Goal: Task Accomplishment & Management: Use online tool/utility

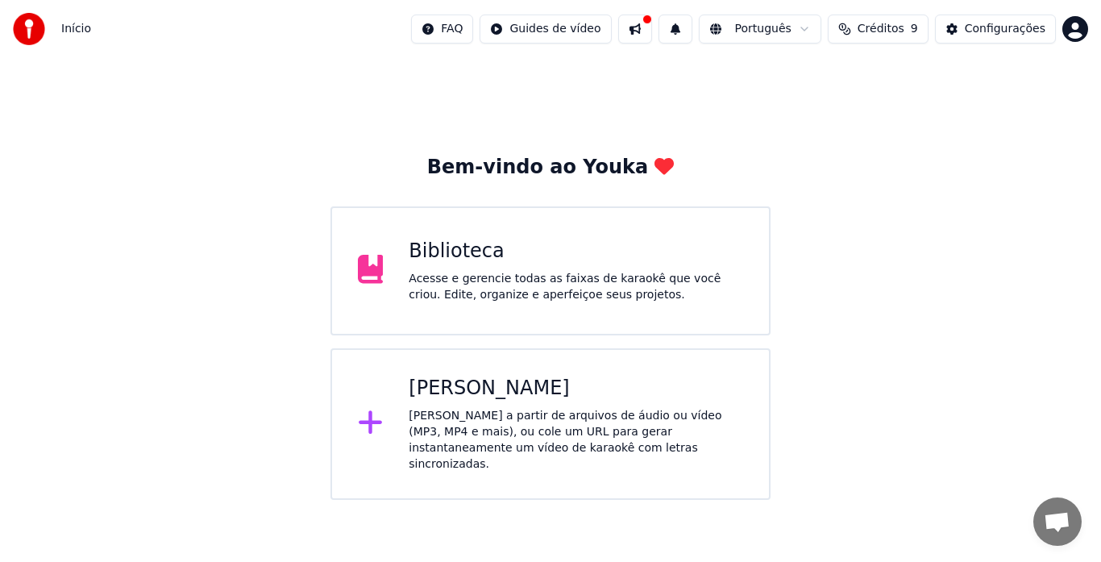
click at [417, 412] on div "[PERSON_NAME] a partir de arquivos de áudio ou vídeo (MP3, MP4 e mais), ou cole…" at bounding box center [576, 440] width 334 height 64
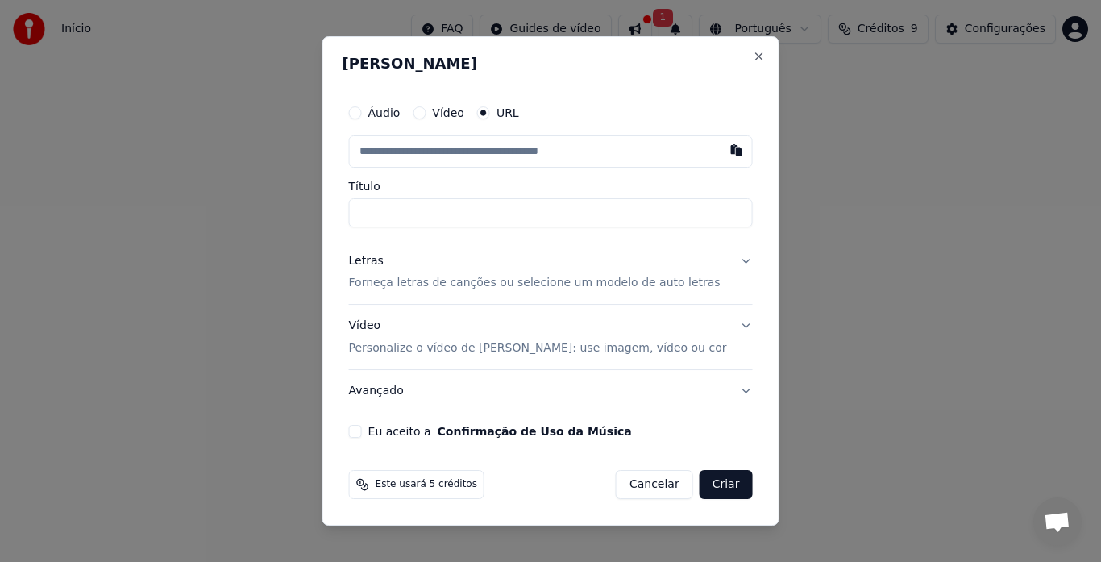
click at [434, 146] on input "text" at bounding box center [551, 151] width 404 height 32
type input "**********"
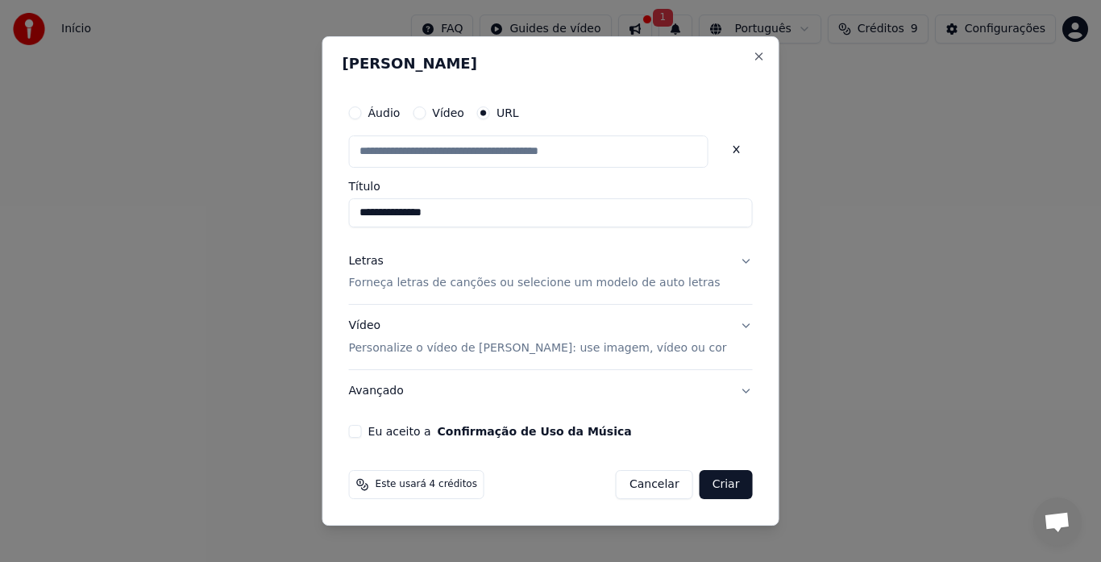
scroll to position [0, 0]
click at [479, 281] on p "Forneça letras de canções ou selecione um modelo de auto letras" at bounding box center [534, 284] width 371 height 16
type input "**********"
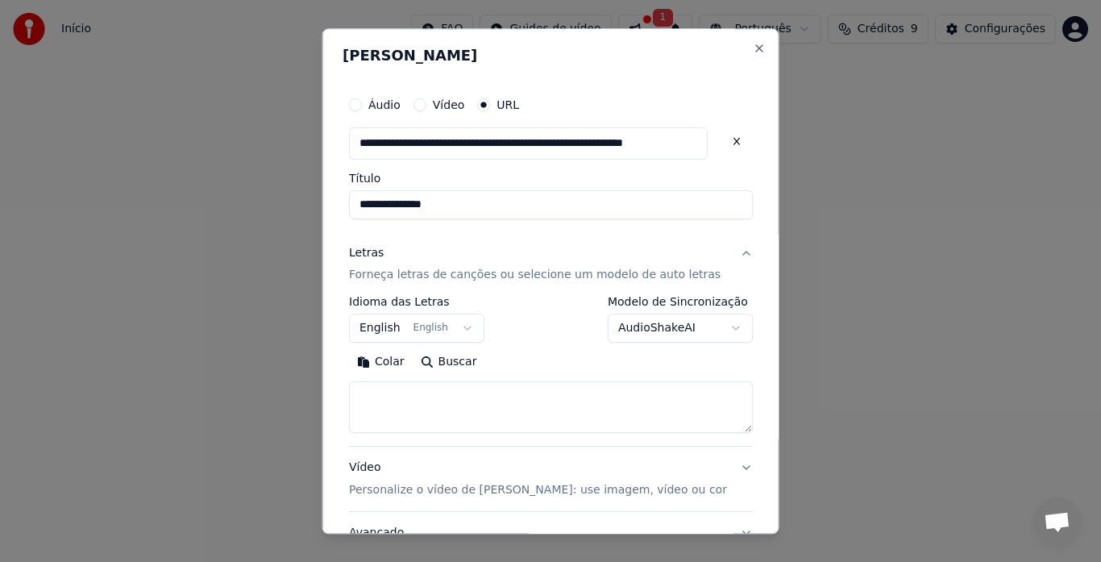
click at [398, 334] on button "English English" at bounding box center [416, 328] width 135 height 29
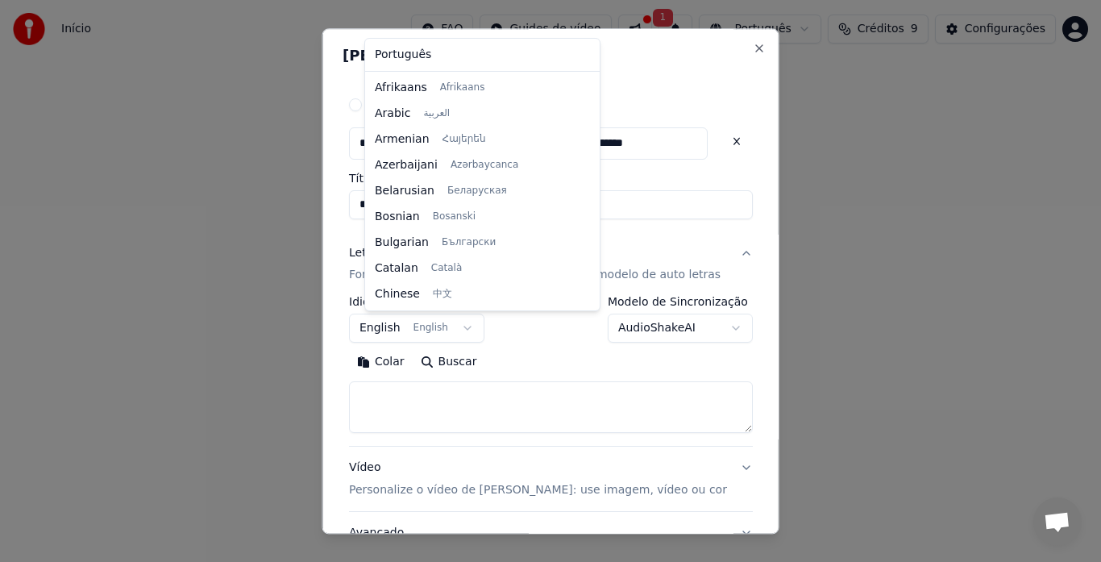
scroll to position [129, 0]
select select "**"
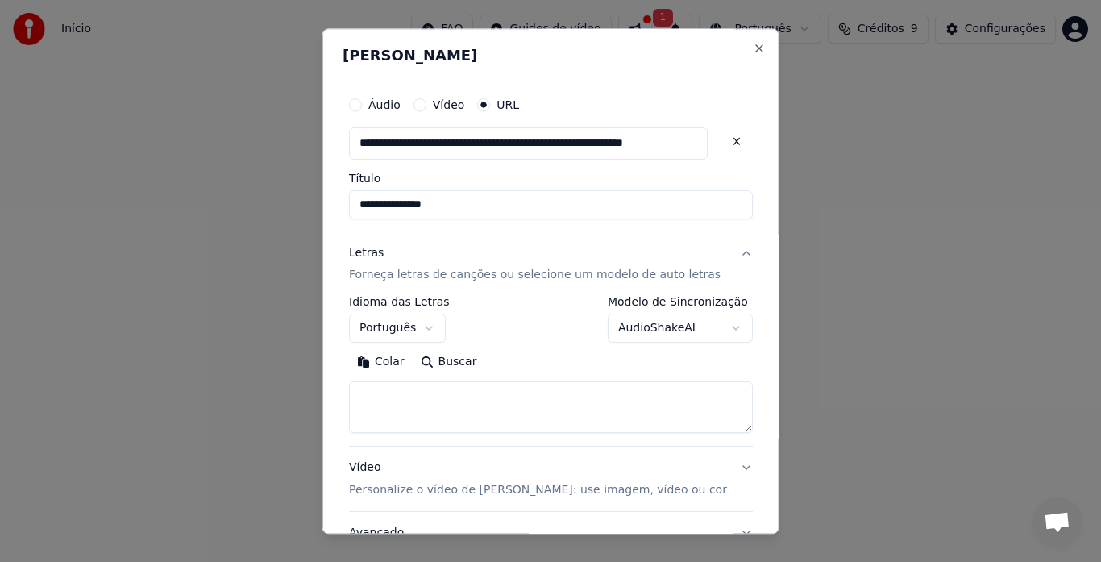
click at [409, 402] on textarea at bounding box center [551, 408] width 404 height 52
paste textarea "**********"
type textarea "**********"
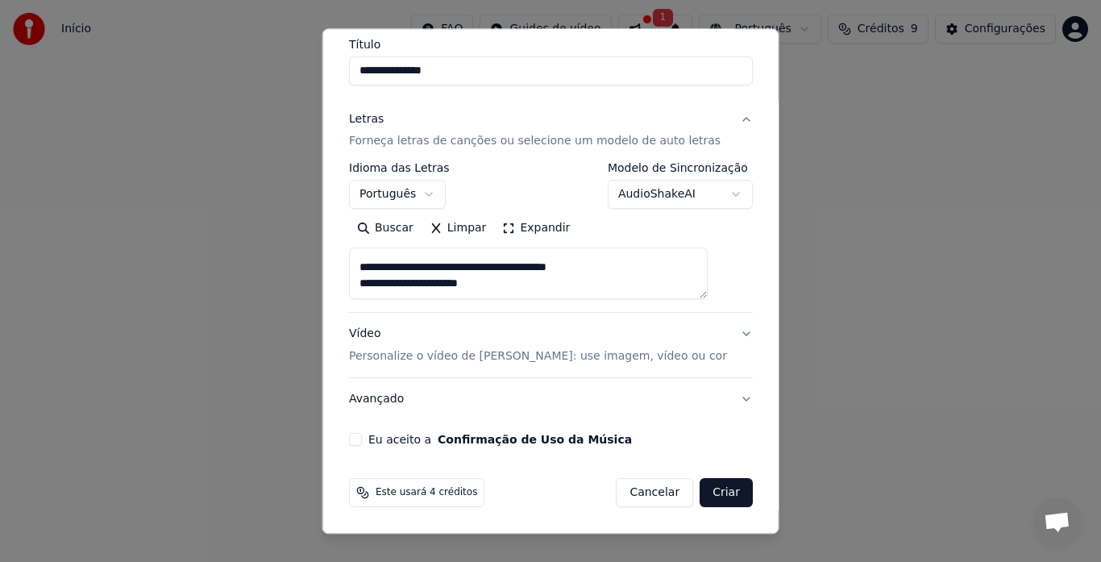
click at [574, 357] on p "Personalize o vídeo de [PERSON_NAME]: use imagem, vídeo ou cor" at bounding box center [538, 357] width 378 height 16
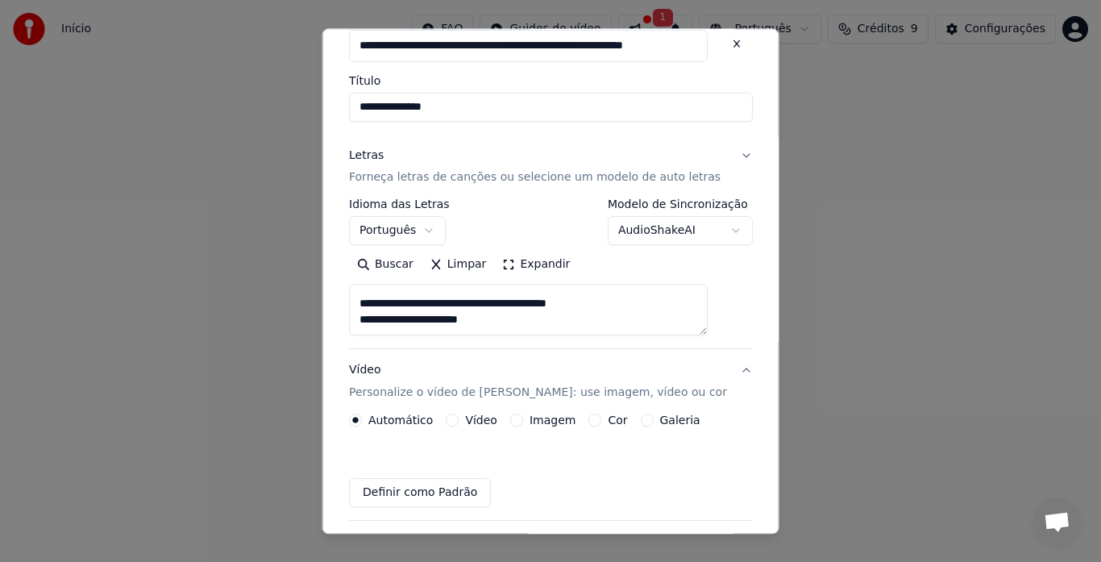
scroll to position [91, 0]
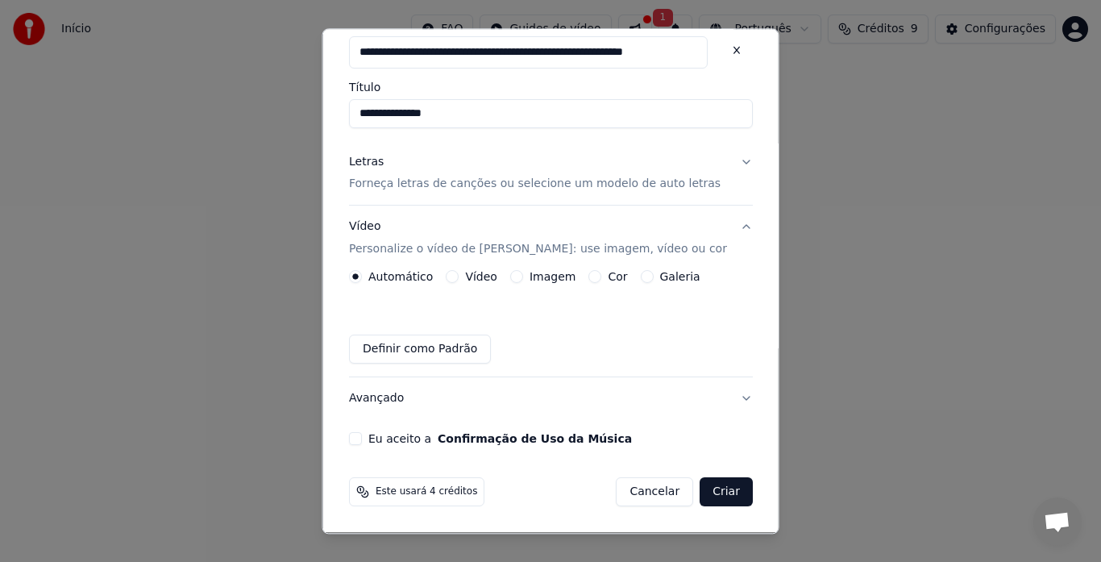
click at [570, 280] on label "Imagem" at bounding box center [552, 277] width 46 height 11
click at [522, 280] on button "Imagem" at bounding box center [515, 277] width 13 height 13
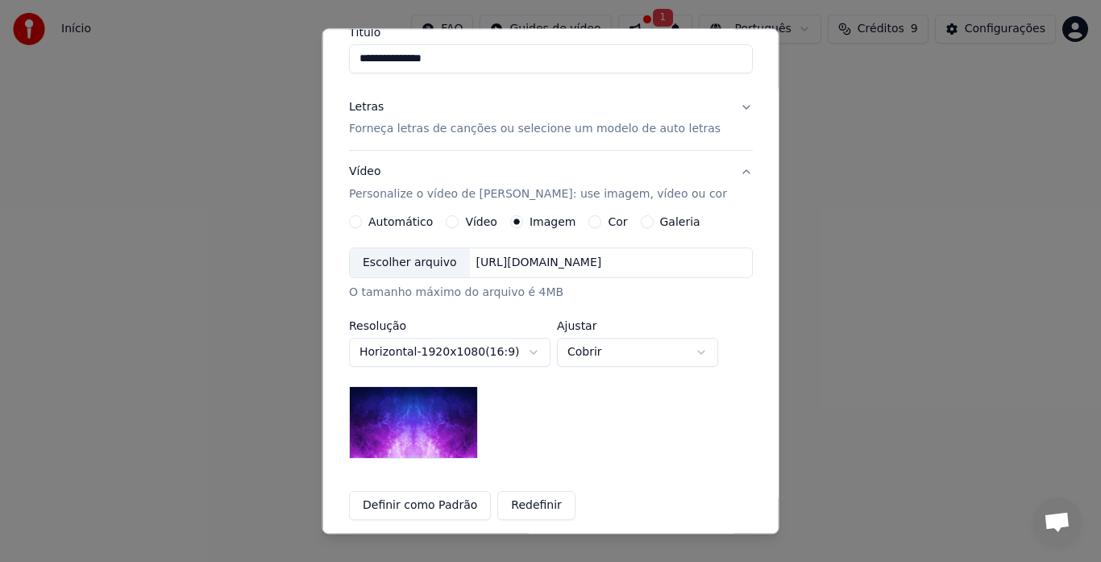
scroll to position [172, 0]
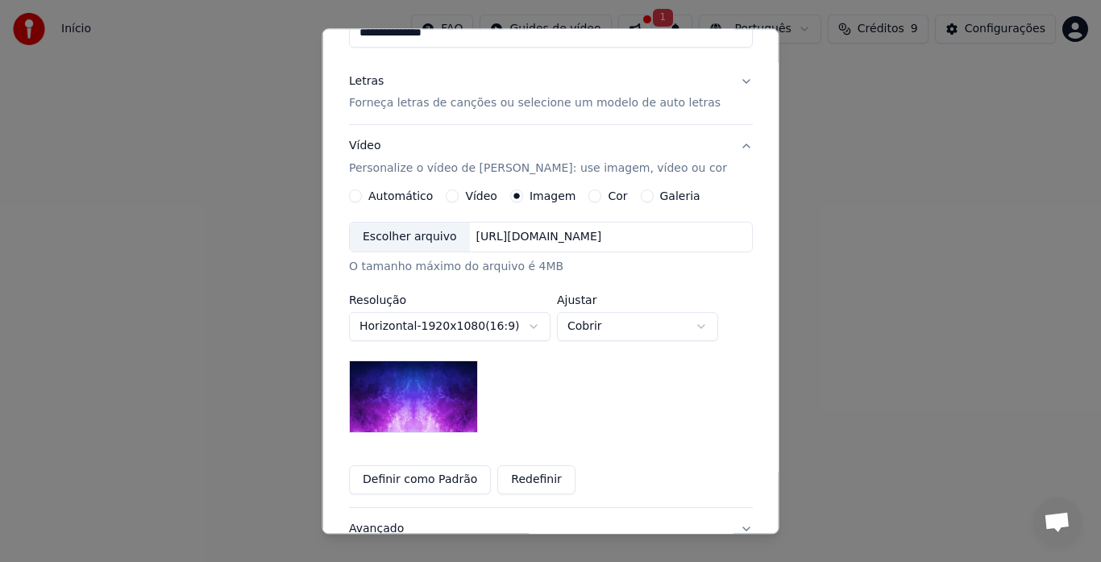
click at [428, 240] on div "Escolher arquivo" at bounding box center [410, 237] width 120 height 29
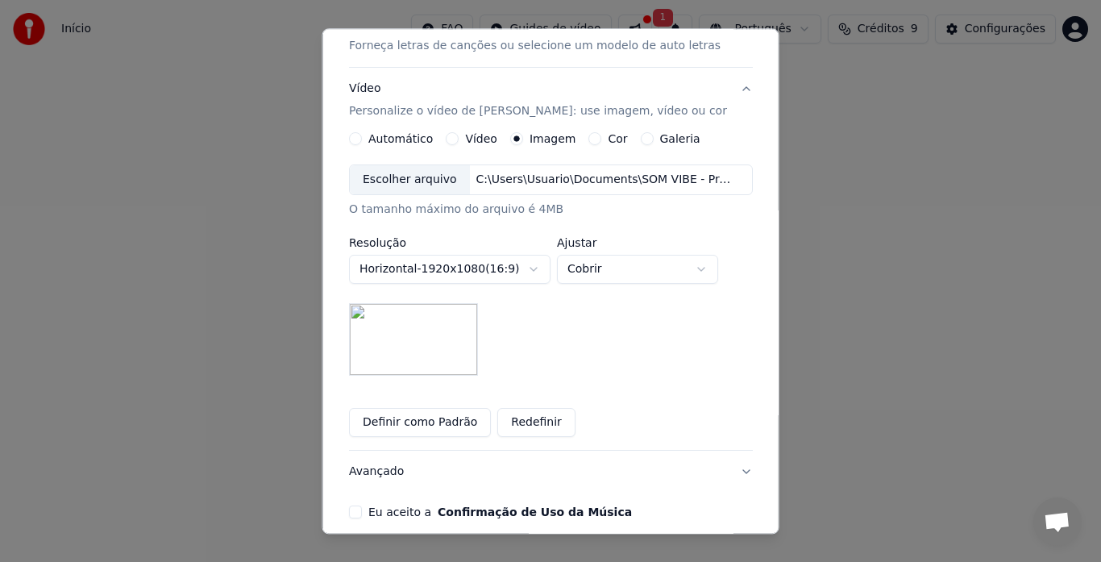
scroll to position [301, 0]
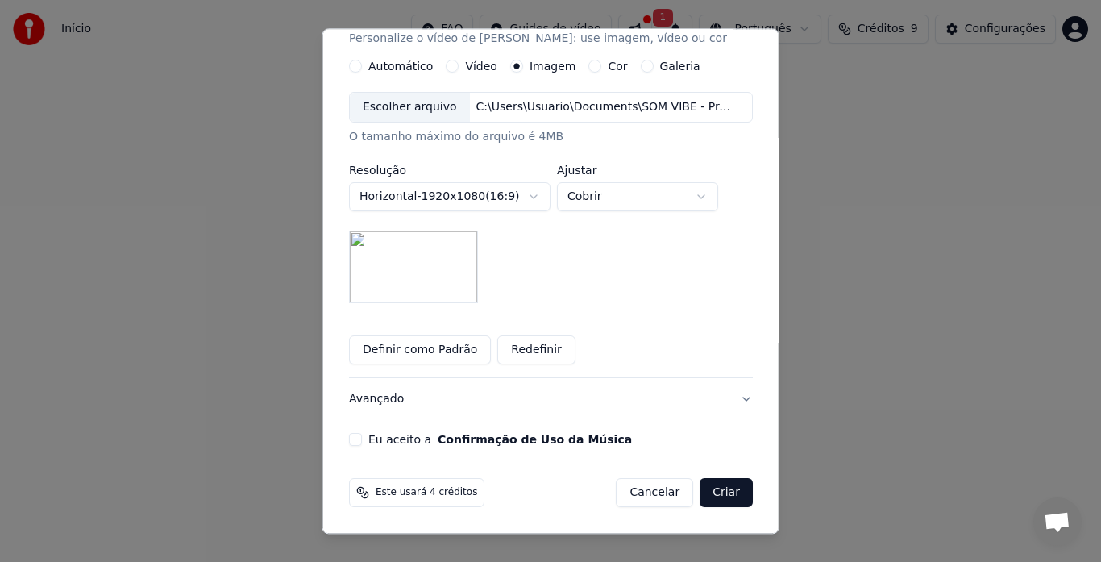
click at [706, 496] on button "Criar" at bounding box center [725, 493] width 53 height 29
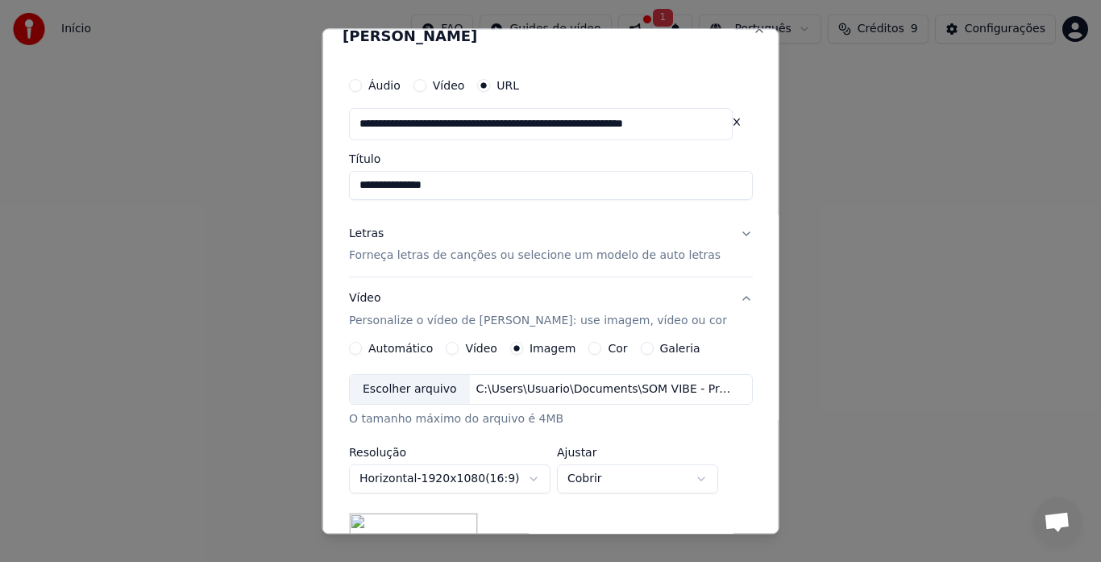
scroll to position [0, 0]
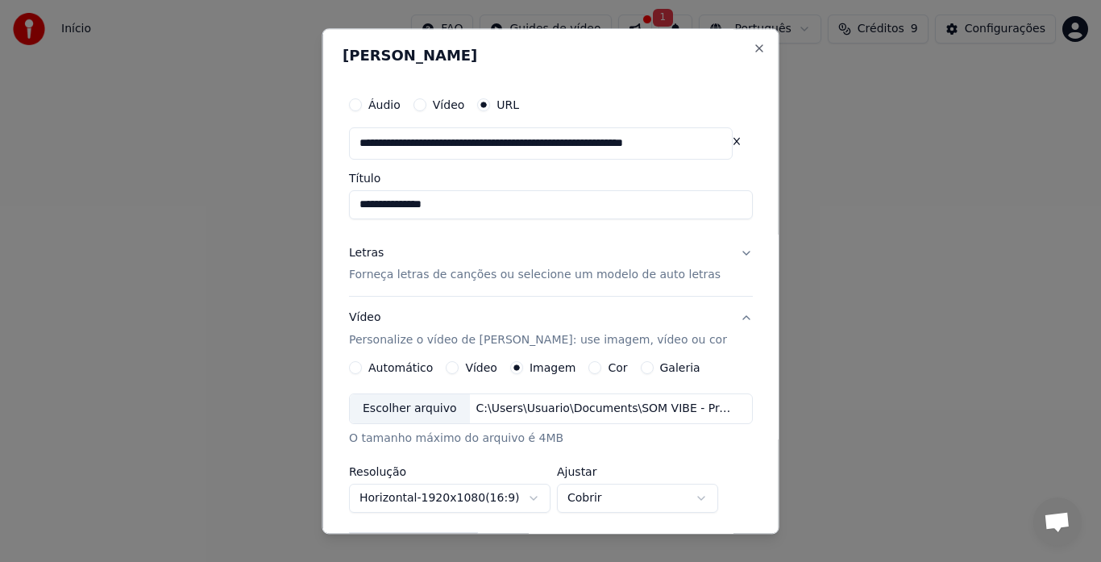
click at [729, 255] on button "Letras Forneça letras de canções ou selecione um modelo de auto letras" at bounding box center [551, 264] width 404 height 64
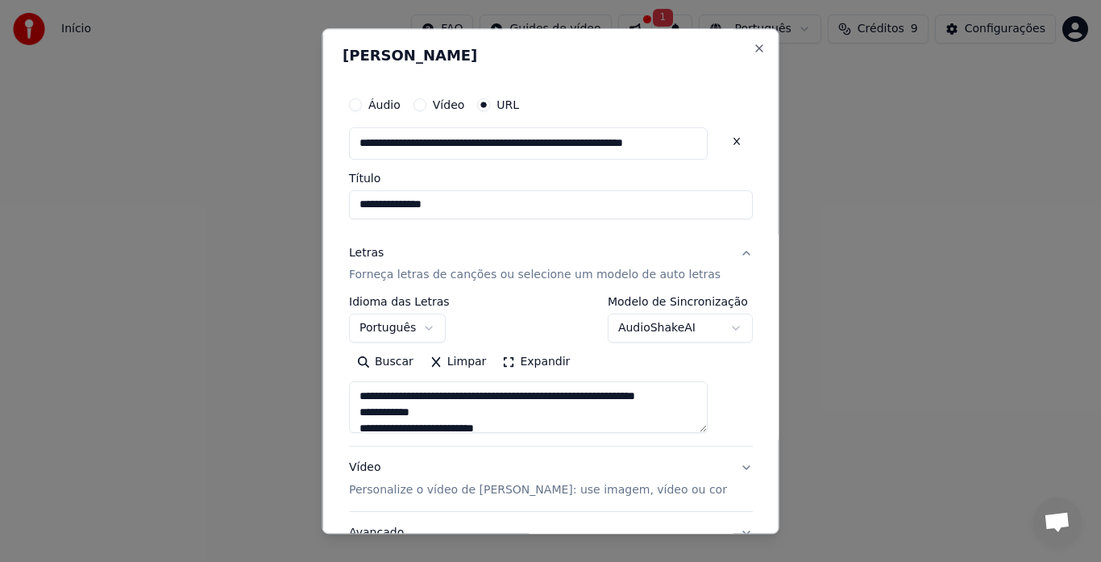
scroll to position [156, 0]
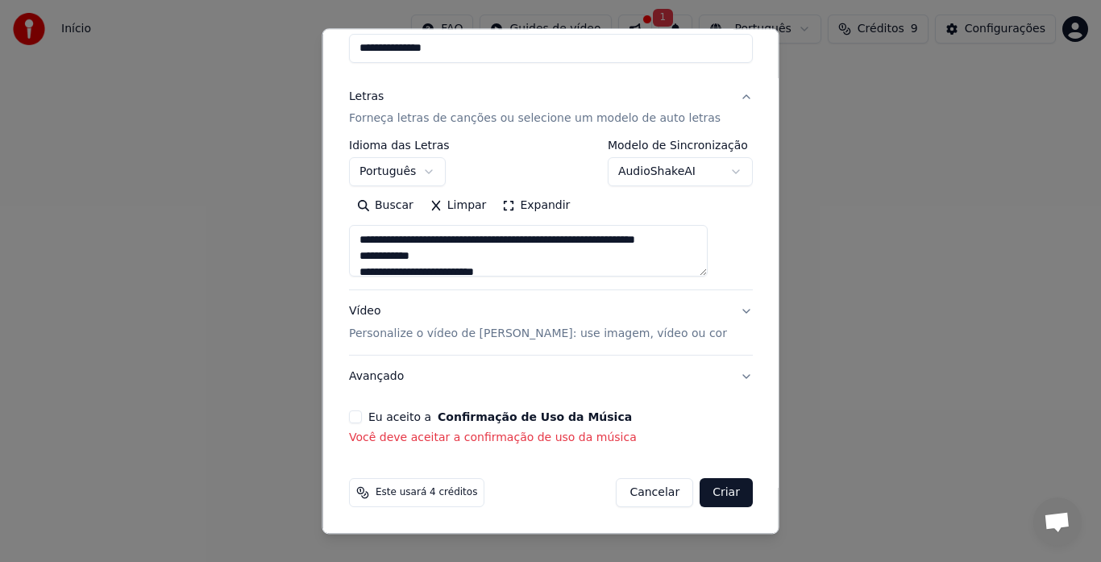
click at [362, 416] on button "Eu aceito a Confirmação de Uso da Música" at bounding box center [355, 417] width 13 height 13
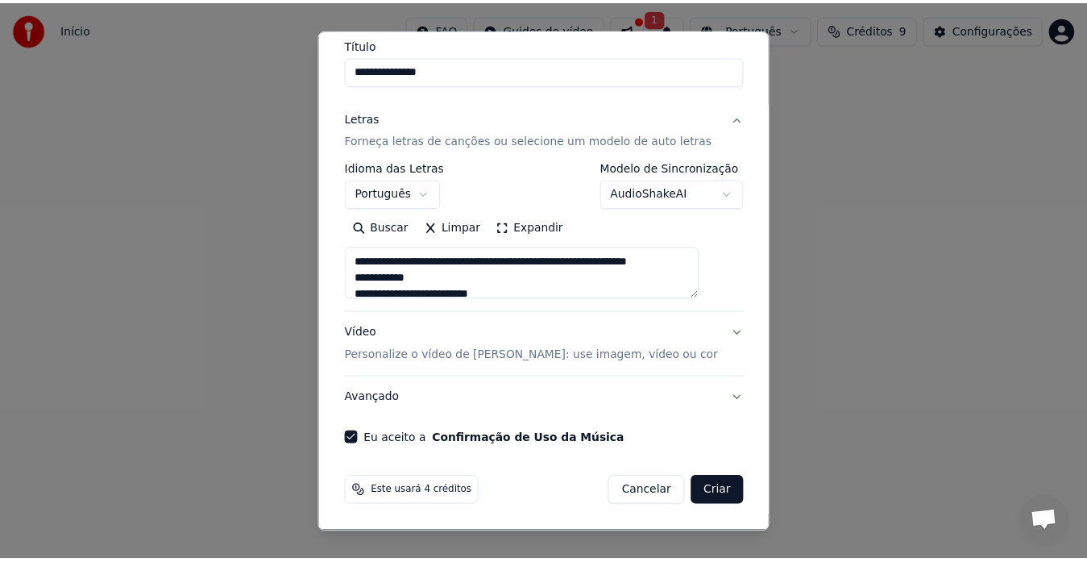
scroll to position [134, 0]
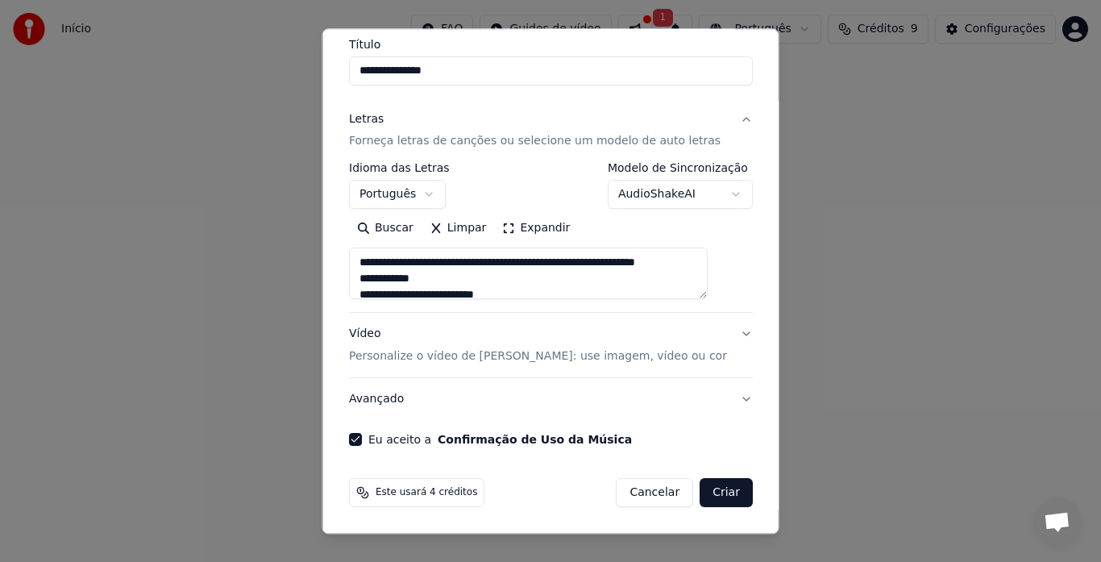
click at [702, 496] on button "Criar" at bounding box center [725, 493] width 53 height 29
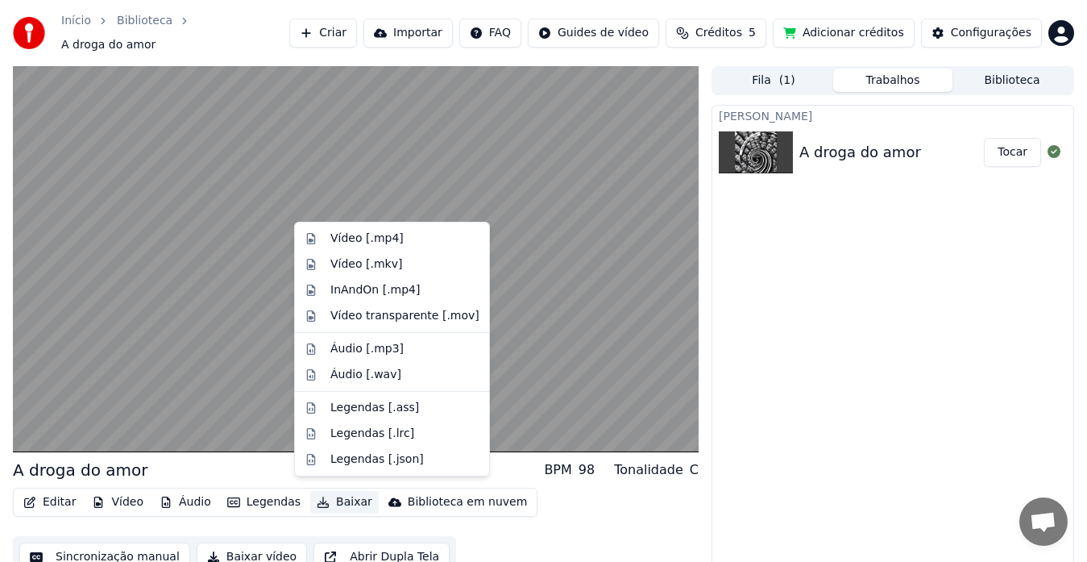
click at [326, 495] on button "Baixar" at bounding box center [344, 502] width 68 height 23
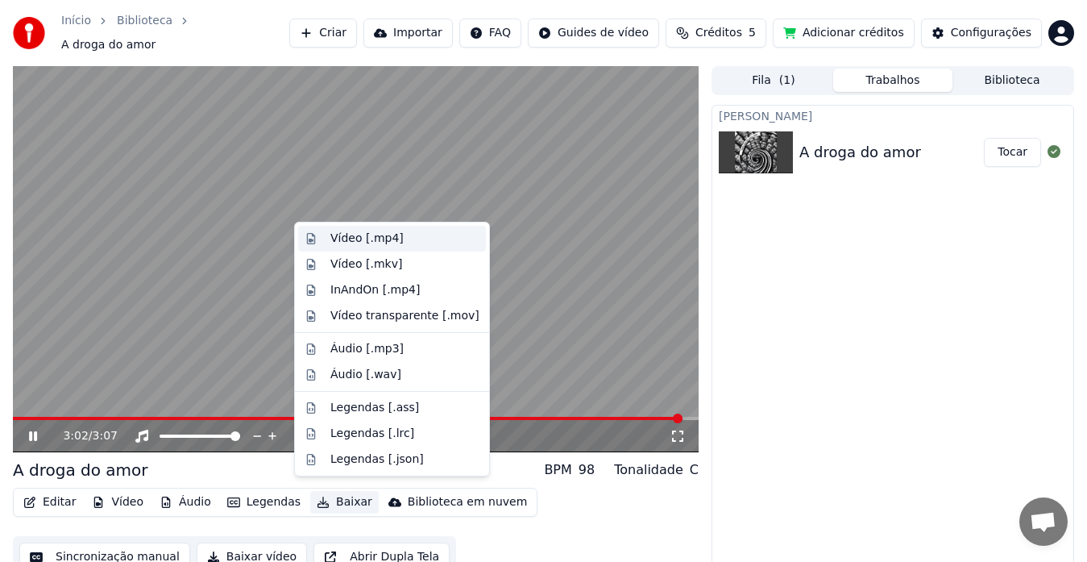
click at [363, 243] on div "Vídeo [.mp4]" at bounding box center [366, 238] width 73 height 16
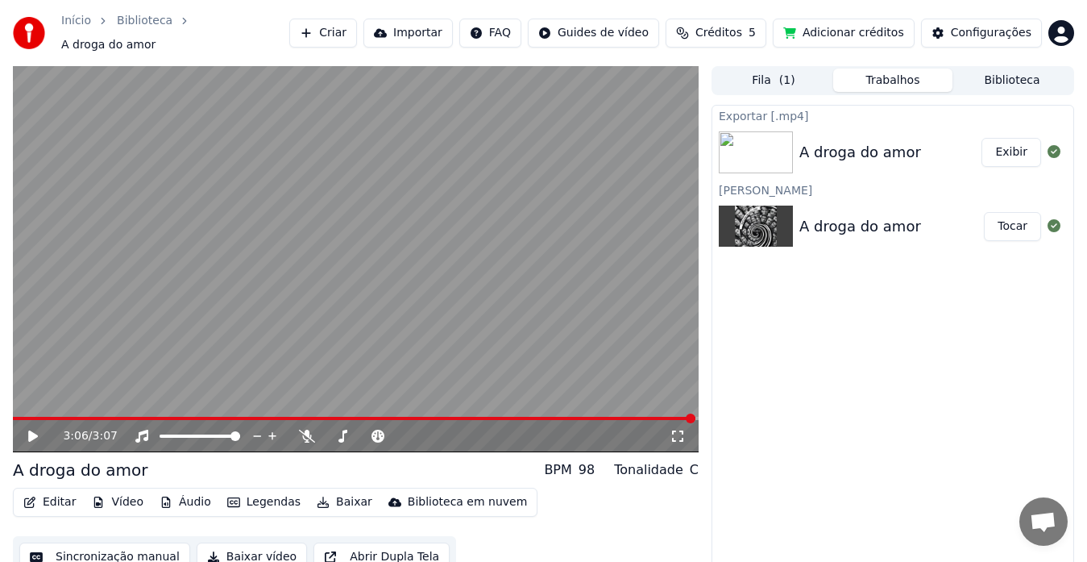
click at [1023, 152] on button "Exibir" at bounding box center [1011, 152] width 60 height 29
click at [238, 551] on button "Baixar vídeo" at bounding box center [252, 556] width 110 height 29
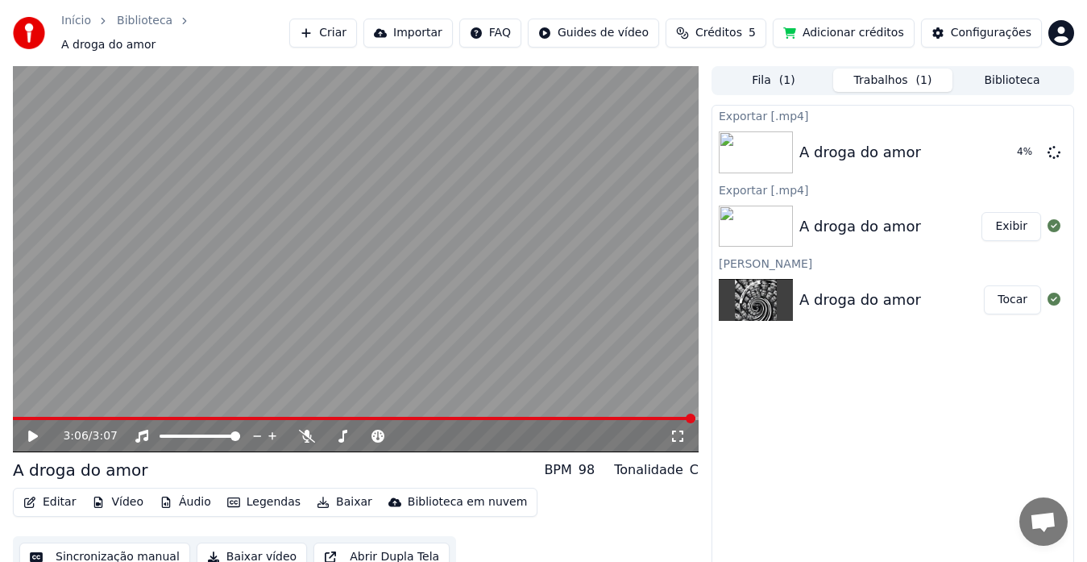
click at [32, 431] on icon at bounding box center [33, 435] width 10 height 11
click at [1023, 146] on button "Exibir" at bounding box center [1011, 152] width 60 height 29
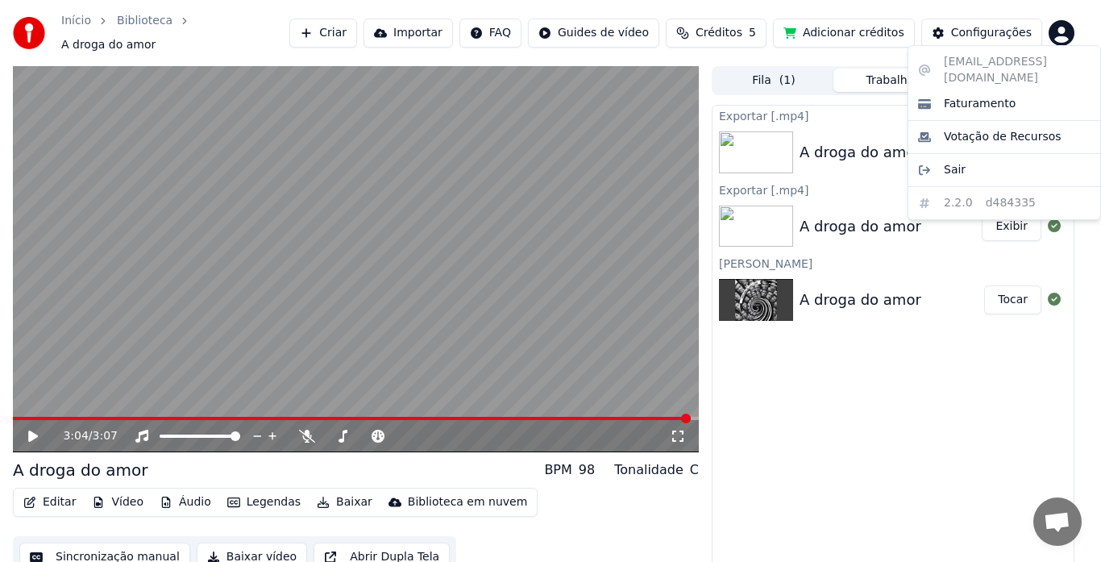
click at [1054, 25] on html "Início Biblioteca A droga do amor Criar Importar FAQ Guides de vídeo Créditos 5…" at bounding box center [550, 281] width 1101 height 562
click at [907, 355] on html "Início Biblioteca A droga do amor Criar Importar FAQ Guides de vídeo Créditos 5…" at bounding box center [550, 281] width 1101 height 562
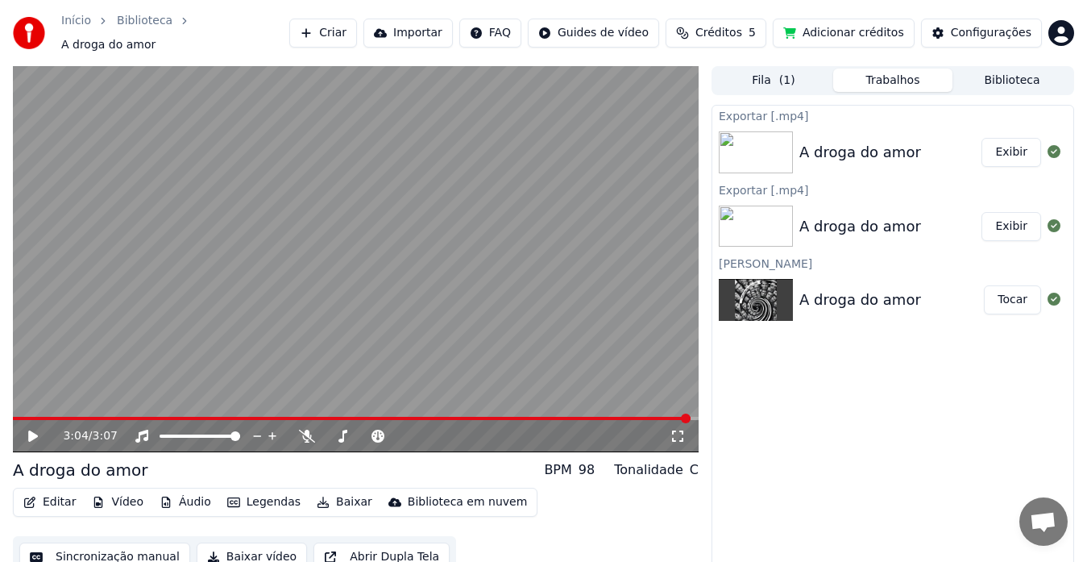
click at [1011, 147] on button "Exibir" at bounding box center [1011, 152] width 60 height 29
click at [1022, 215] on button "Exibir" at bounding box center [1011, 226] width 60 height 29
click at [1015, 140] on button "Exibir" at bounding box center [1011, 152] width 60 height 29
click at [847, 141] on div "A droga do amor" at bounding box center [860, 152] width 122 height 23
click at [31, 430] on icon at bounding box center [33, 435] width 10 height 11
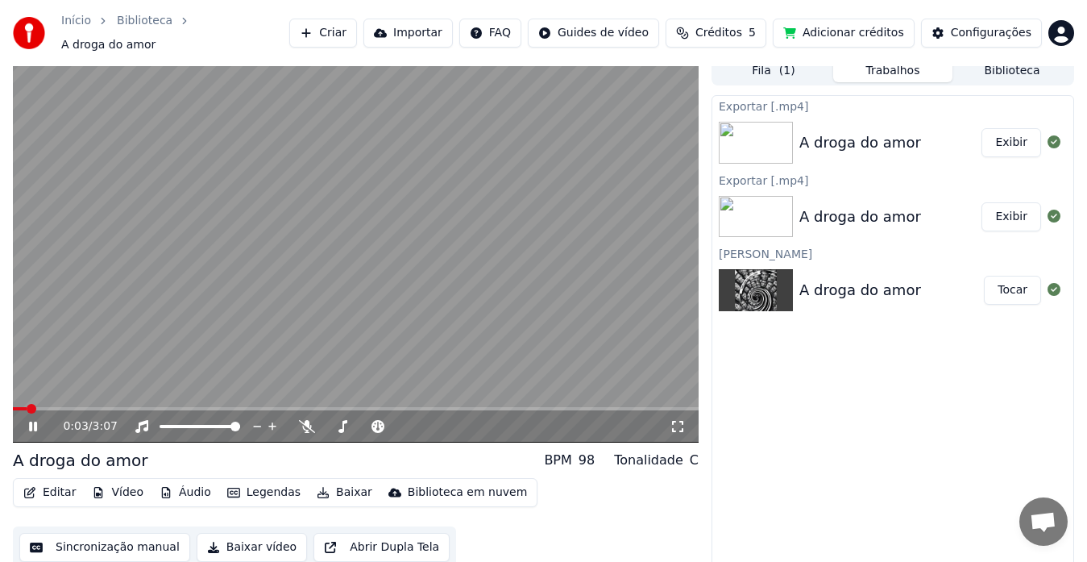
scroll to position [12, 0]
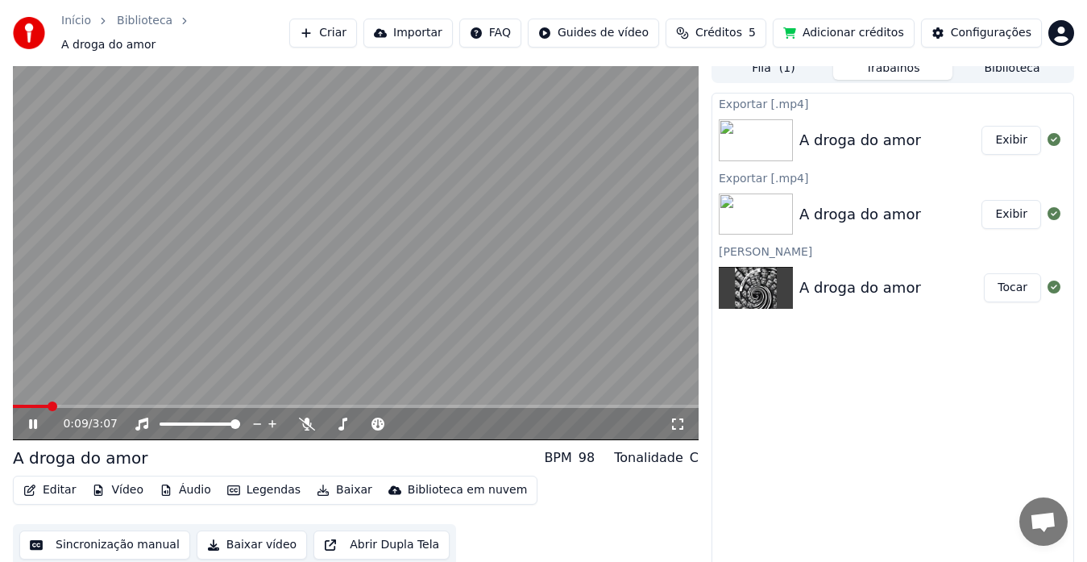
click at [1026, 136] on button "Exibir" at bounding box center [1011, 140] width 60 height 29
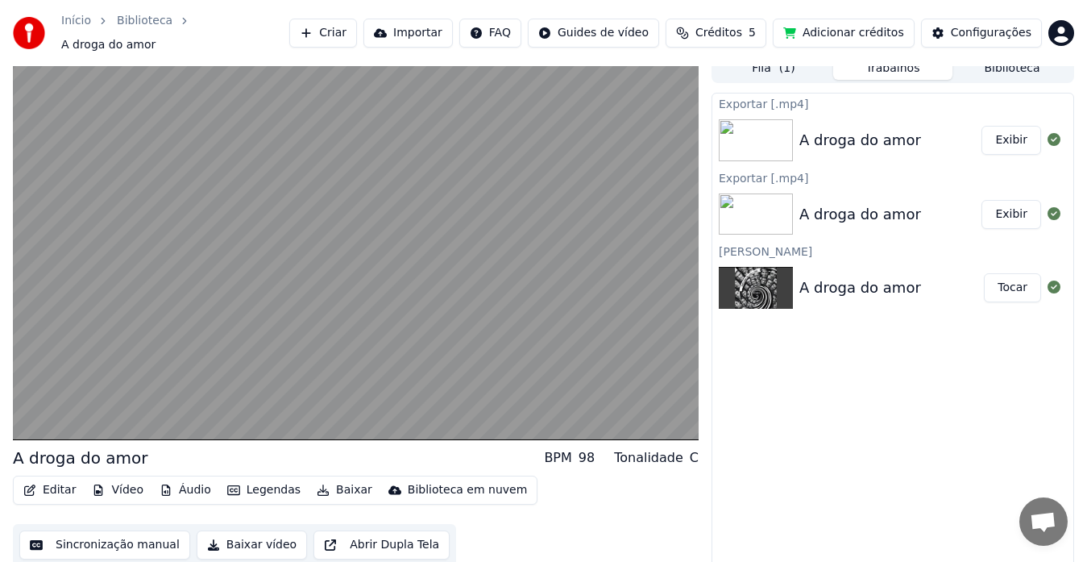
click at [1047, 205] on div at bounding box center [1054, 214] width 26 height 19
